Goal: Navigation & Orientation: Find specific page/section

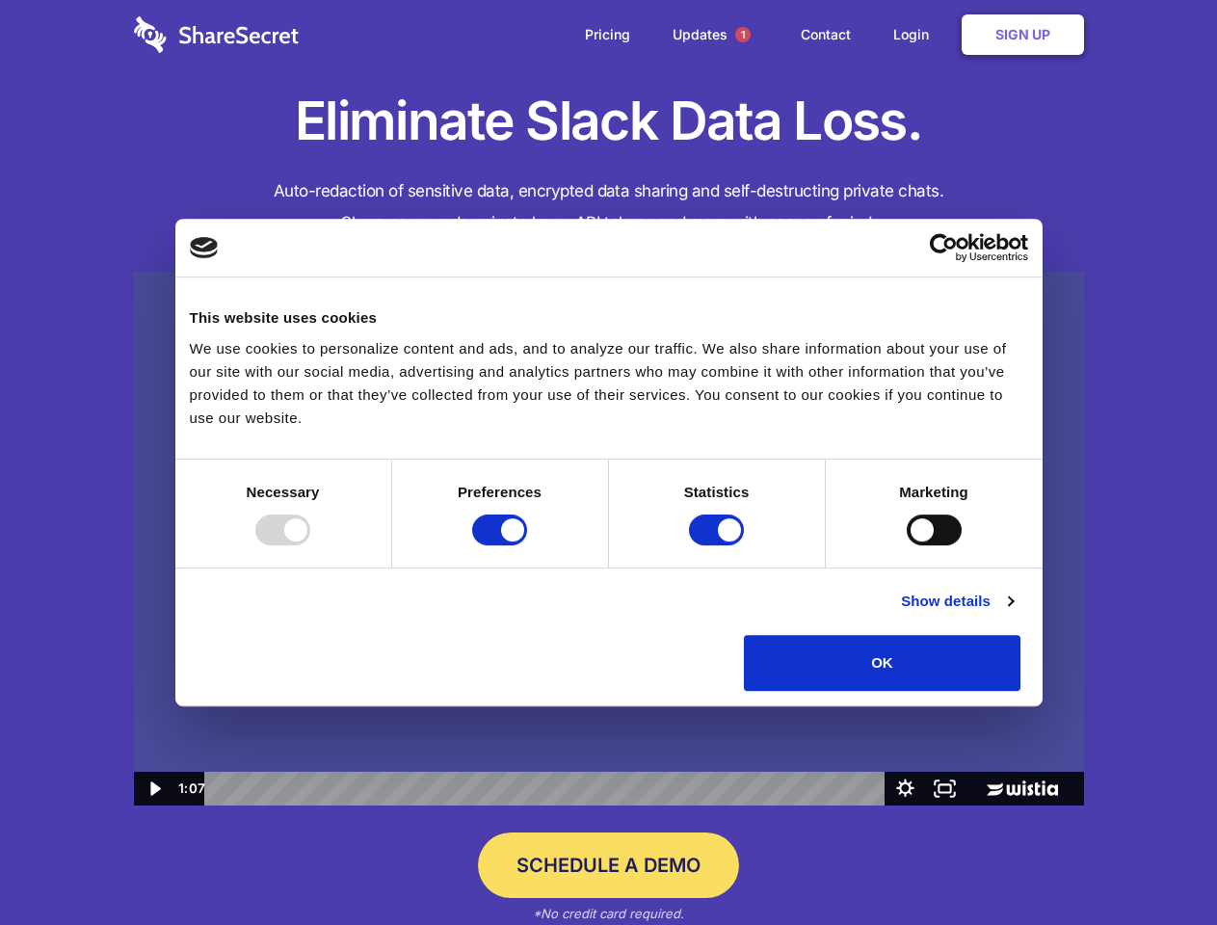
click at [608, 462] on img at bounding box center [609, 539] width 950 height 535
click at [310, 545] on div at bounding box center [282, 529] width 55 height 31
click at [527, 545] on input "Preferences" at bounding box center [499, 529] width 55 height 31
checkbox input "false"
click at [719, 545] on input "Statistics" at bounding box center [716, 529] width 55 height 31
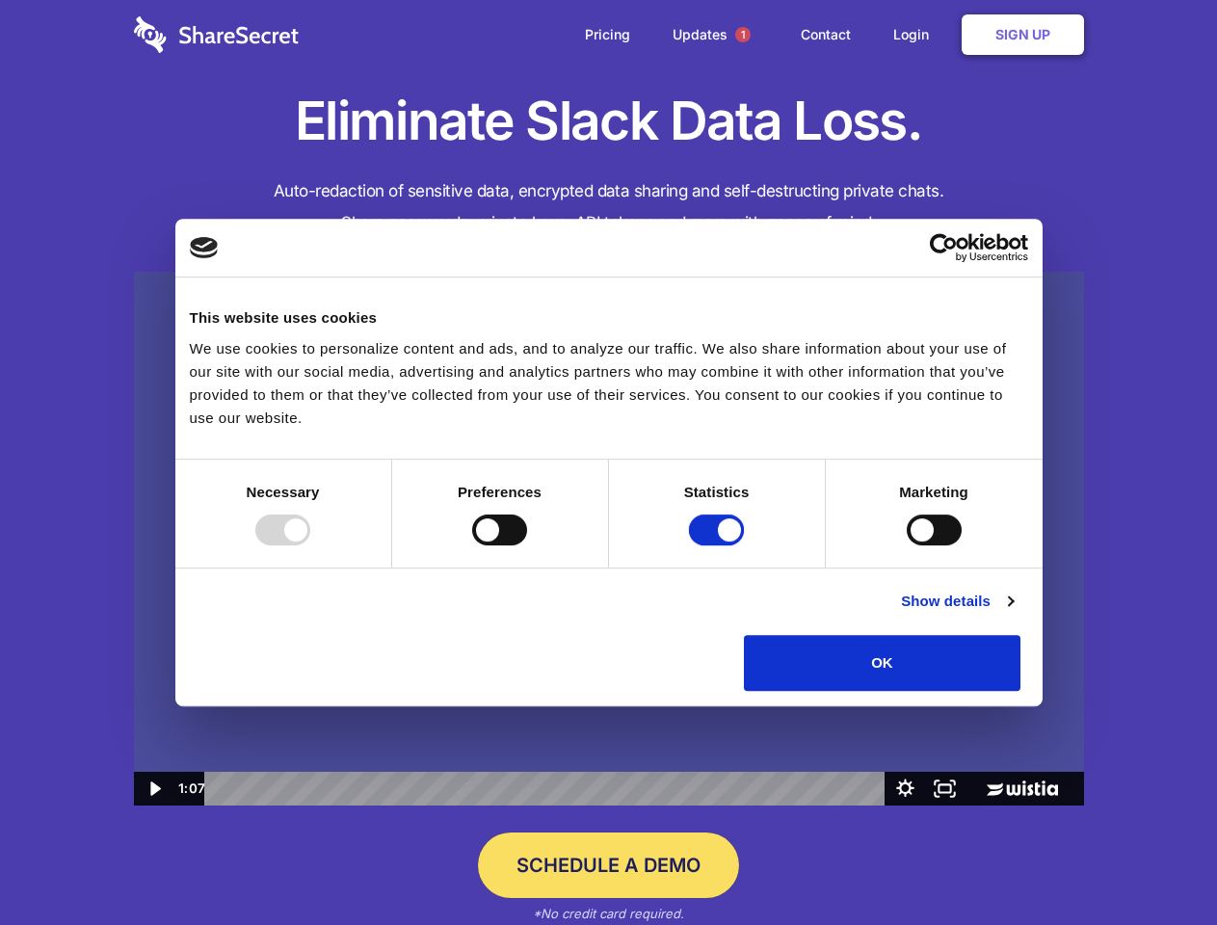
checkbox input "false"
click at [907, 545] on input "Marketing" at bounding box center [934, 529] width 55 height 31
checkbox input "true"
click at [1013, 613] on link "Show details" at bounding box center [957, 601] width 112 height 23
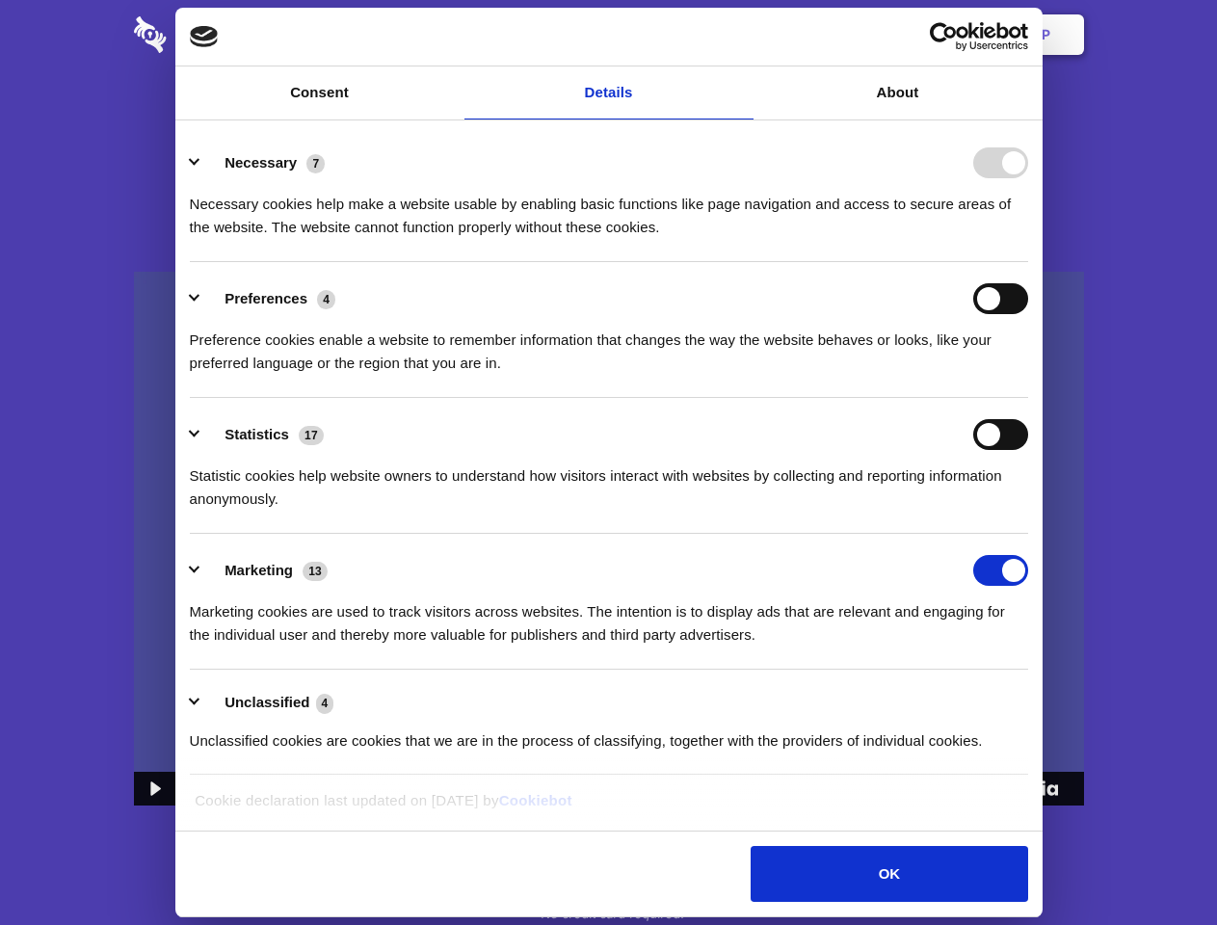
click at [1028, 511] on div "Statistic cookies help website owners to understand how visitors interact with …" at bounding box center [609, 480] width 838 height 61
click at [742, 35] on span "1" at bounding box center [742, 34] width 15 height 15
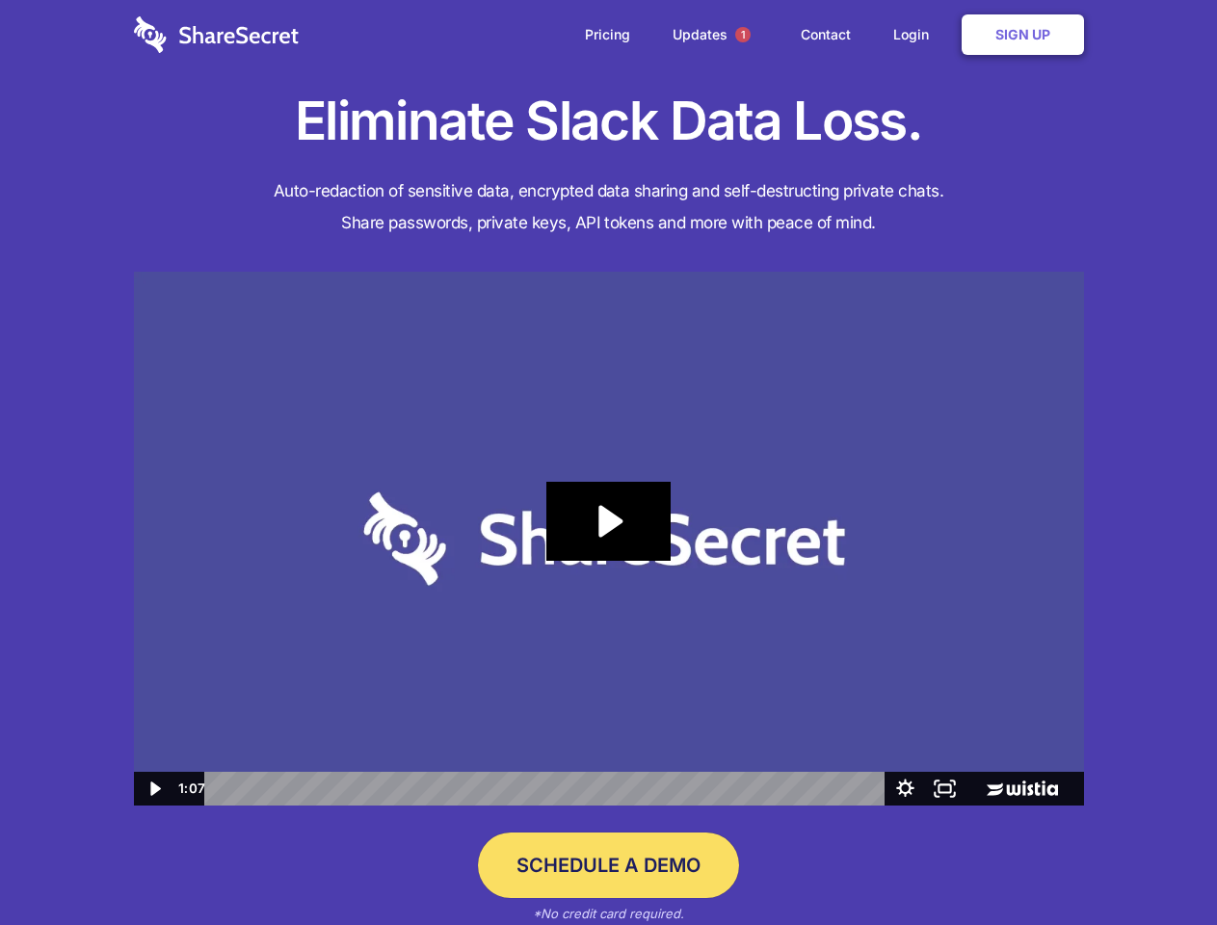
click at [609, 539] on icon "Play Video: Sharesecret Slack Extension" at bounding box center [607, 521] width 123 height 79
